Goal: Find contact information: Find contact information

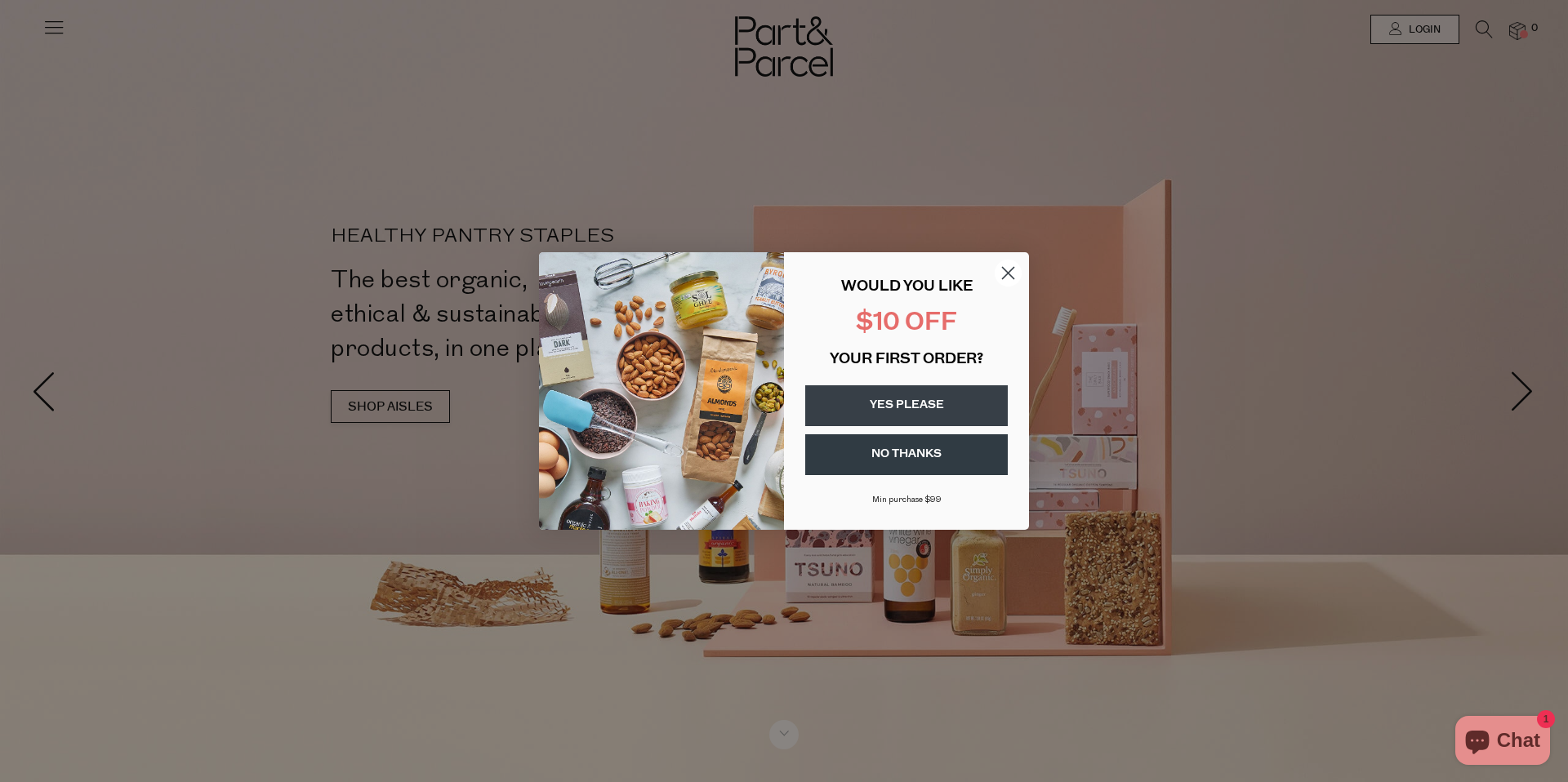
click at [1008, 271] on circle "Close dialog" at bounding box center [1008, 273] width 27 height 27
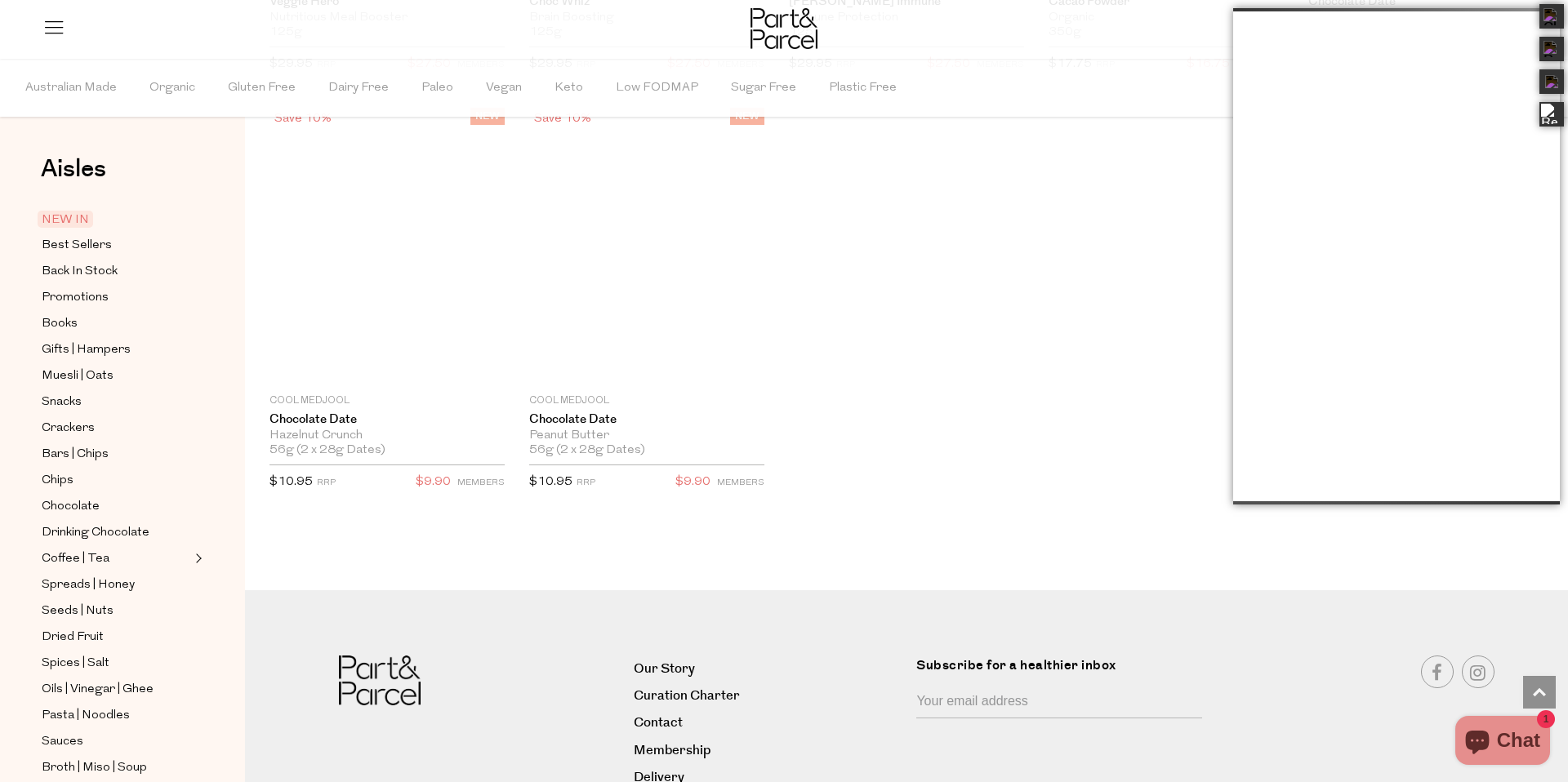
scroll to position [2461, 0]
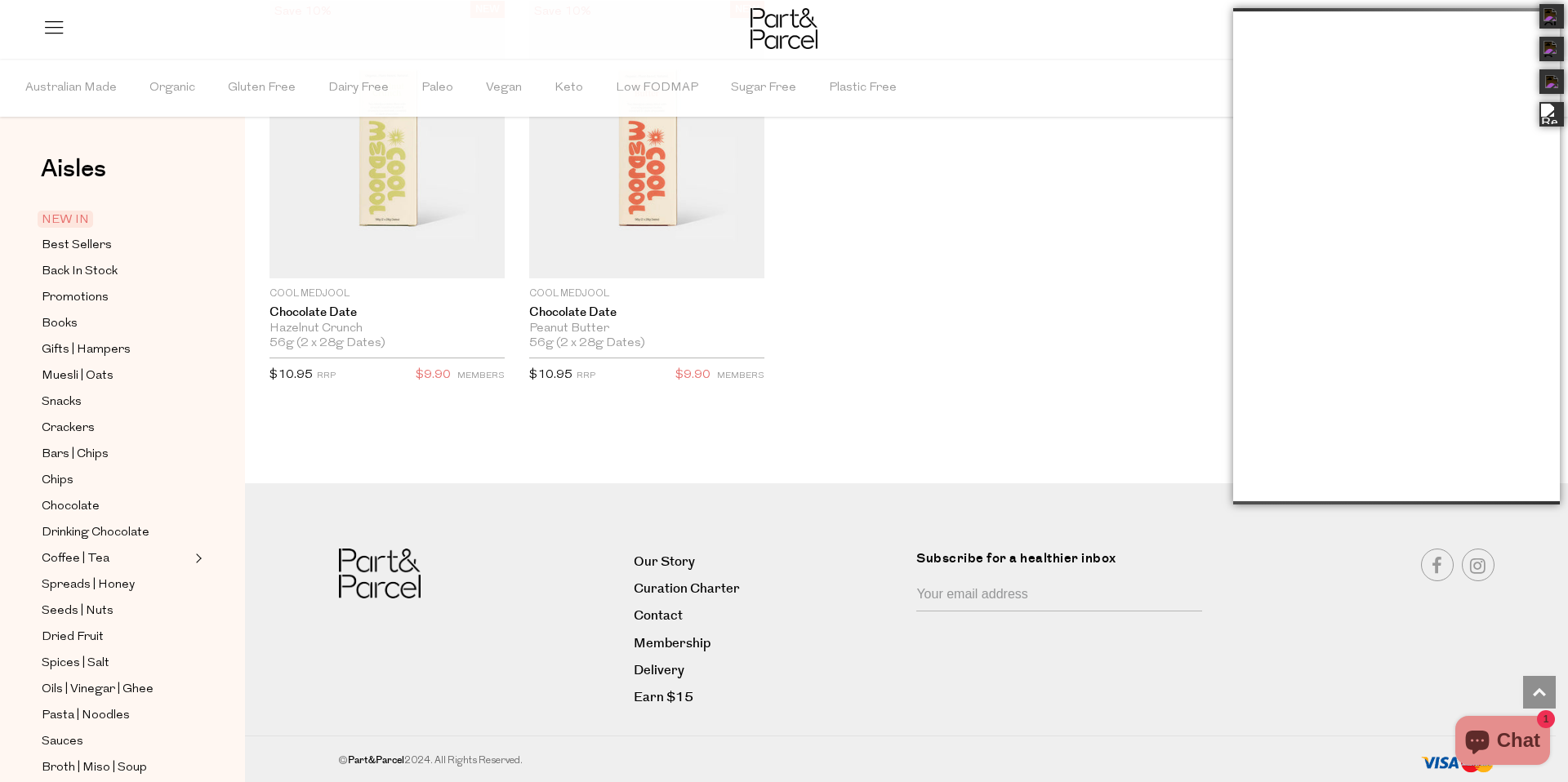
click at [875, 511] on nav "Our Story Curation Charter Contact Membership Delivery Earn $15 Subscribe for a…" at bounding box center [784, 633] width 1568 height 298
click at [1549, 11] on img at bounding box center [1551, 16] width 20 height 20
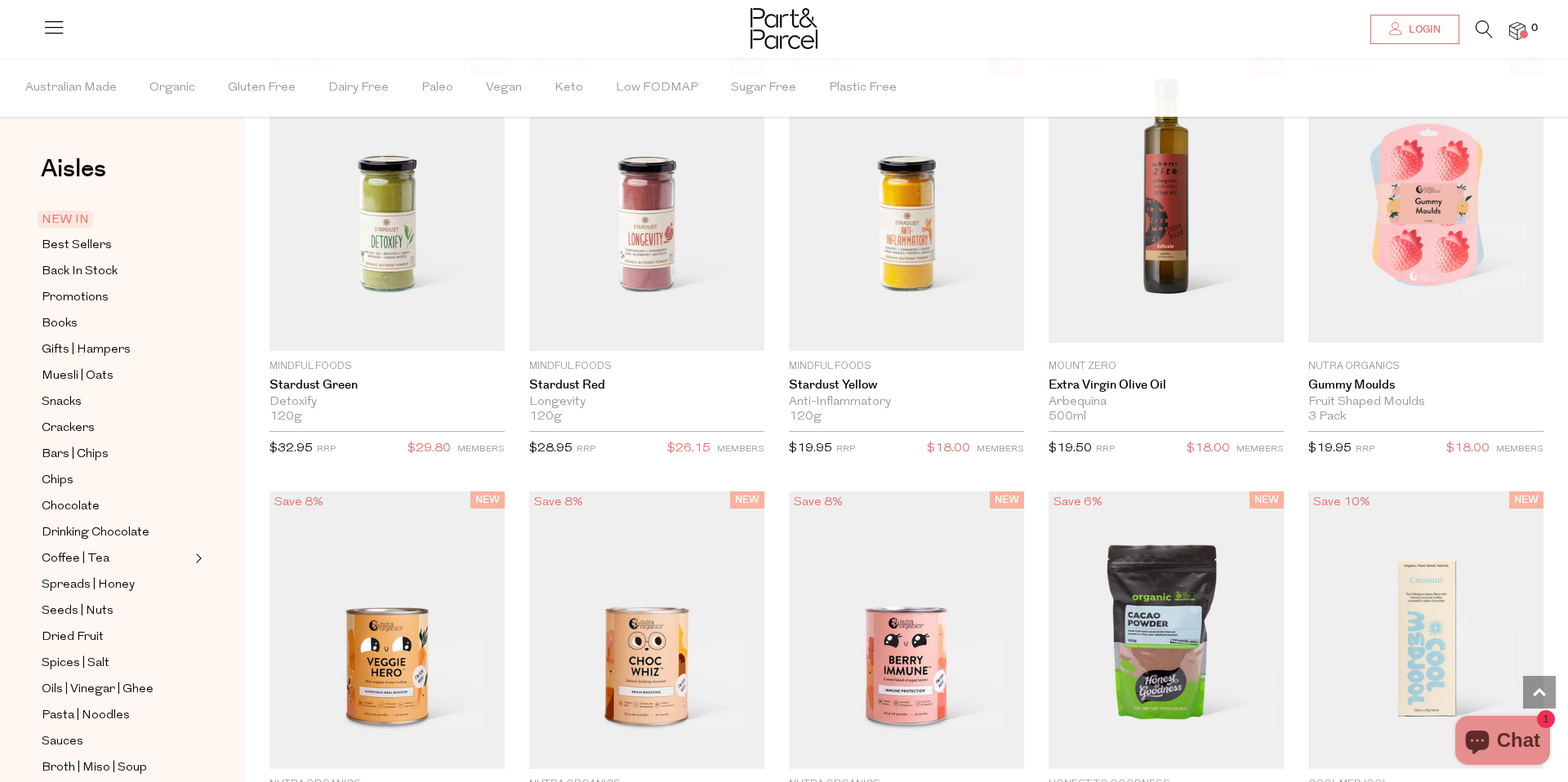
scroll to position [1549, 0]
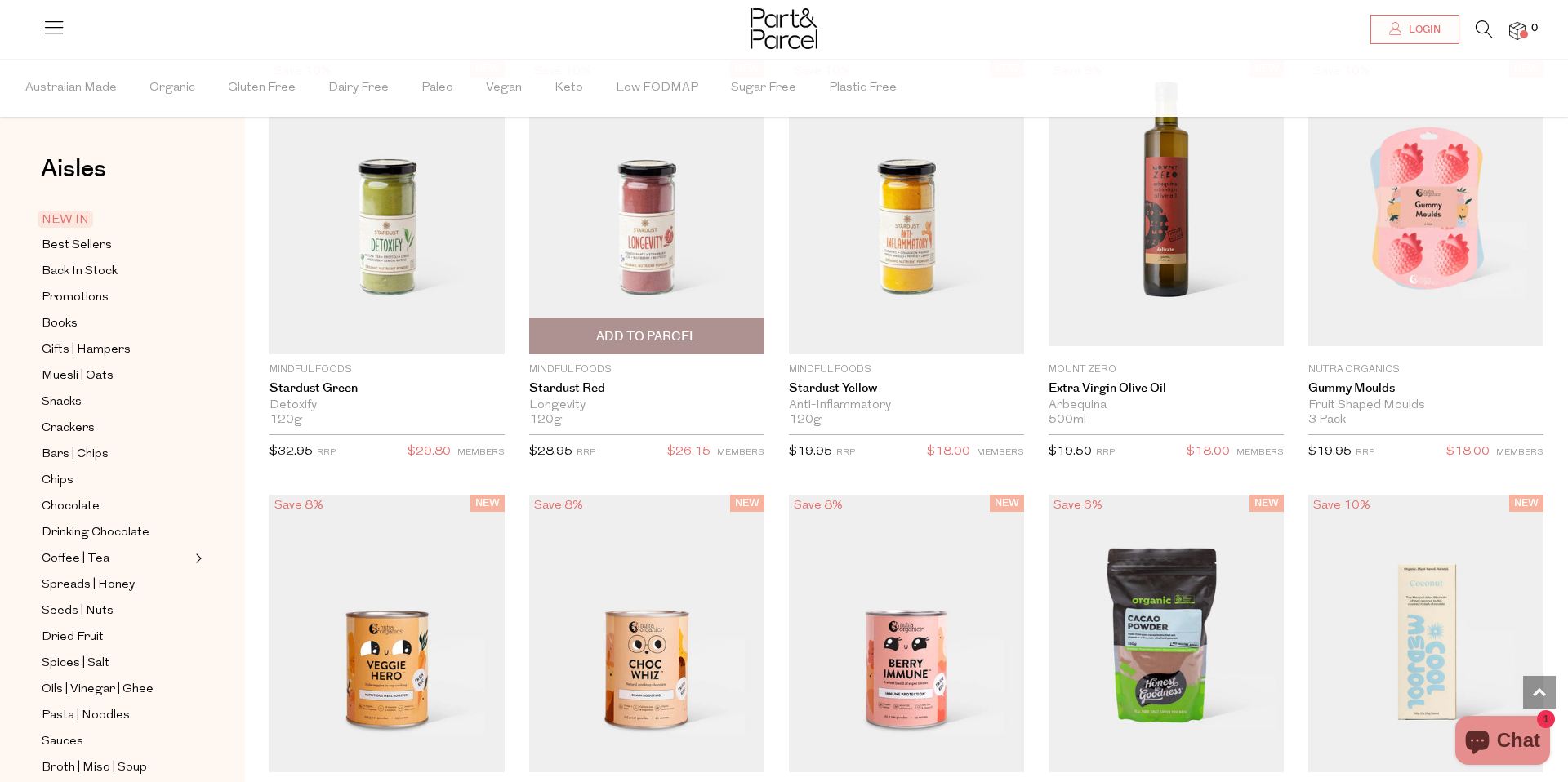
click at [674, 220] on img at bounding box center [647, 207] width 236 height 294
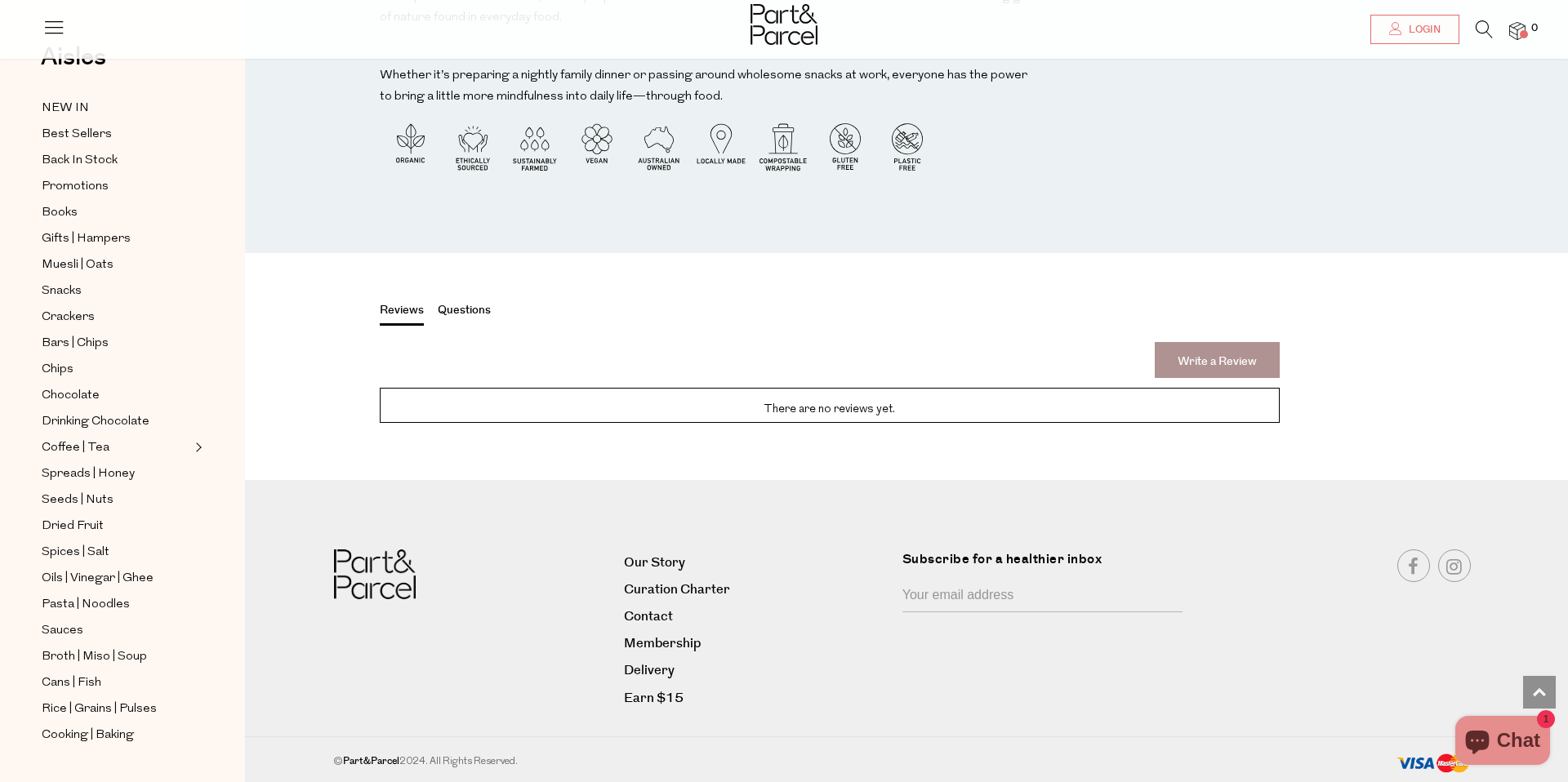
scroll to position [2249, 0]
click at [659, 612] on link "Contact" at bounding box center [757, 616] width 266 height 22
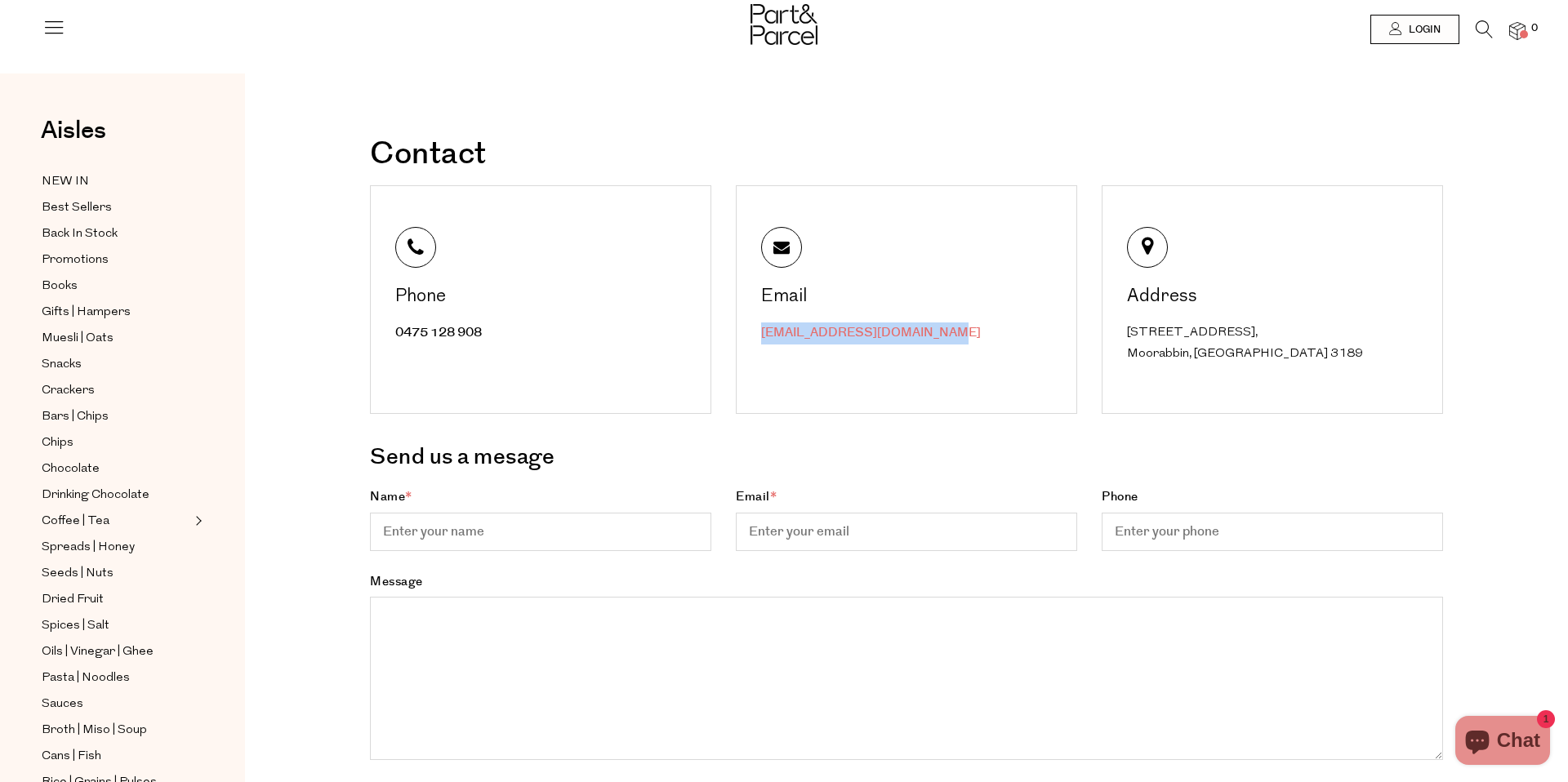
drag, startPoint x: 944, startPoint y: 329, endPoint x: 762, endPoint y: 330, distance: 182.0
click at [762, 330] on div "hello@partandparcel.com.au" at bounding box center [908, 333] width 295 height 22
copy link "hello@partandparcel.com.au"
